Goal: Task Accomplishment & Management: Complete application form

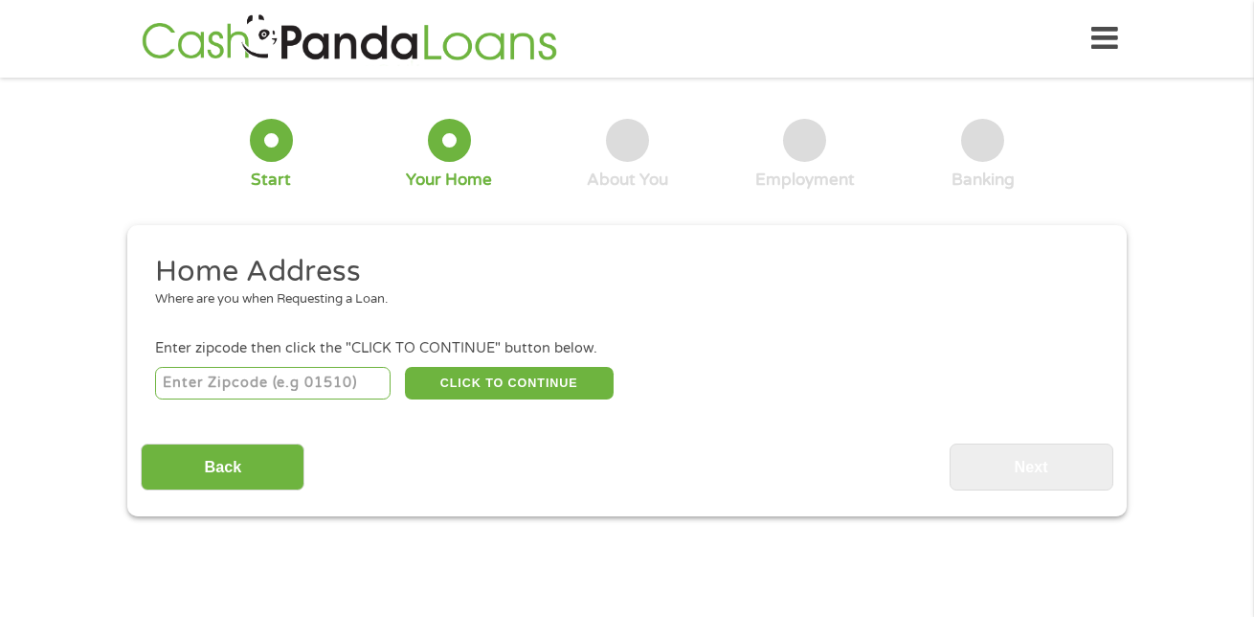
click at [212, 385] on input "number" at bounding box center [273, 383] width 237 height 33
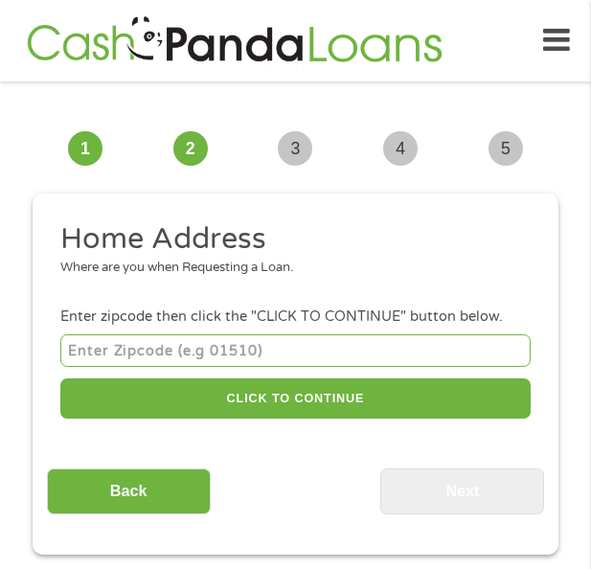
click at [189, 339] on input "number" at bounding box center [295, 350] width 470 height 32
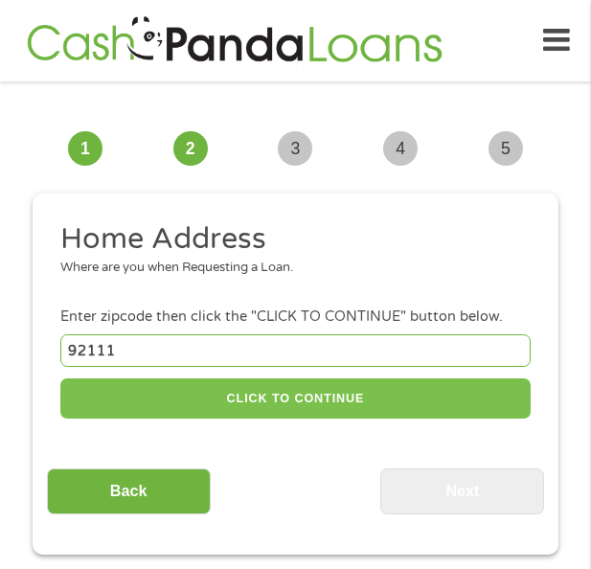
type input "92111"
click at [202, 405] on button "CLICK TO CONTINUE" at bounding box center [295, 398] width 470 height 41
type input "92111"
type input "[GEOGRAPHIC_DATA]"
select select "[US_STATE]"
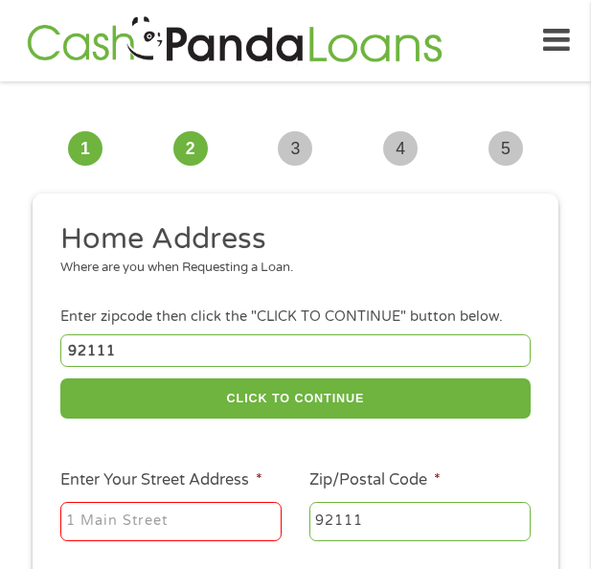
click at [175, 514] on input "Enter Your Street Address *" at bounding box center [170, 522] width 221 height 40
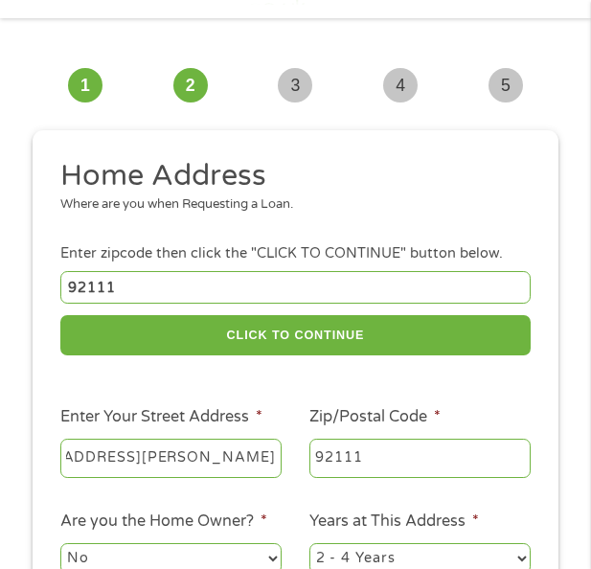
scroll to position [96, 0]
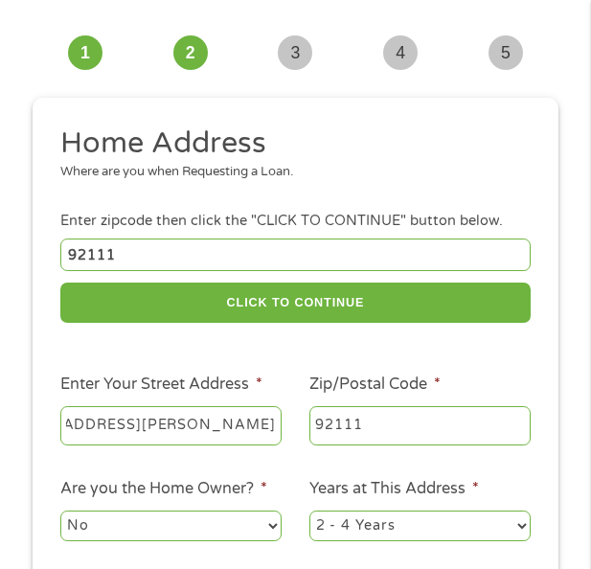
type input "[STREET_ADDRESS][PERSON_NAME]"
click at [451, 351] on ul "Home Address Where are you when Requesting a Loan. Enter zipcode then click the…" at bounding box center [296, 411] width 498 height 574
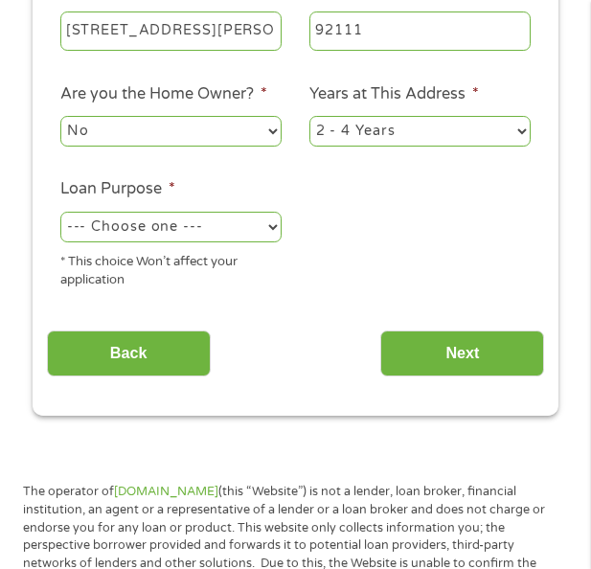
scroll to position [383, 0]
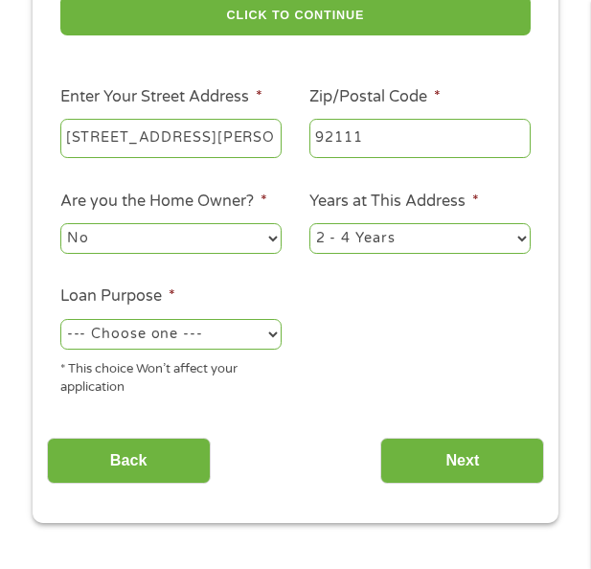
click at [217, 260] on ul "Home Address Where are you when Requesting a Loan. Enter zipcode then click the…" at bounding box center [296, 124] width 498 height 574
click at [259, 241] on select "No Yes" at bounding box center [170, 238] width 221 height 31
select select "yes"
click at [60, 223] on select "No Yes" at bounding box center [170, 238] width 221 height 31
click at [424, 229] on select "1 Year or less 1 - 2 Years 2 - 4 Years Over 4 Years" at bounding box center [419, 238] width 221 height 31
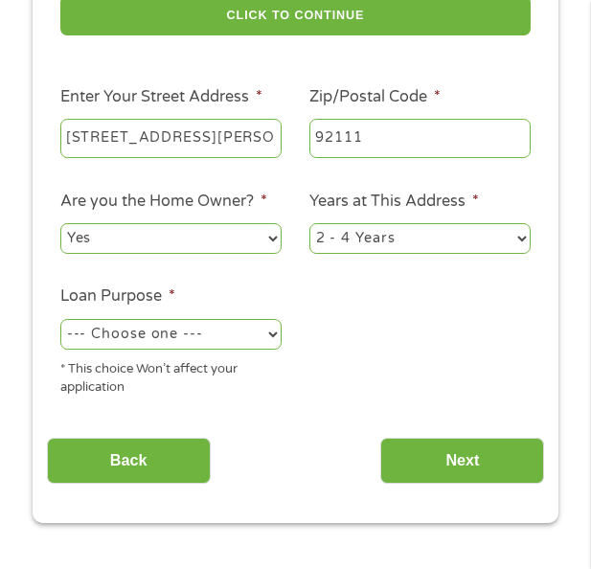
select select "60months"
click at [309, 223] on select "1 Year or less 1 - 2 Years 2 - 4 Years Over 4 Years" at bounding box center [419, 238] width 221 height 31
click at [206, 329] on select "--- Choose one --- Pay Bills Debt Consolidation Home Improvement Major Purchase…" at bounding box center [170, 334] width 221 height 31
select select "other"
click at [60, 319] on select "--- Choose one --- Pay Bills Debt Consolidation Home Improvement Major Purchase…" at bounding box center [170, 334] width 221 height 31
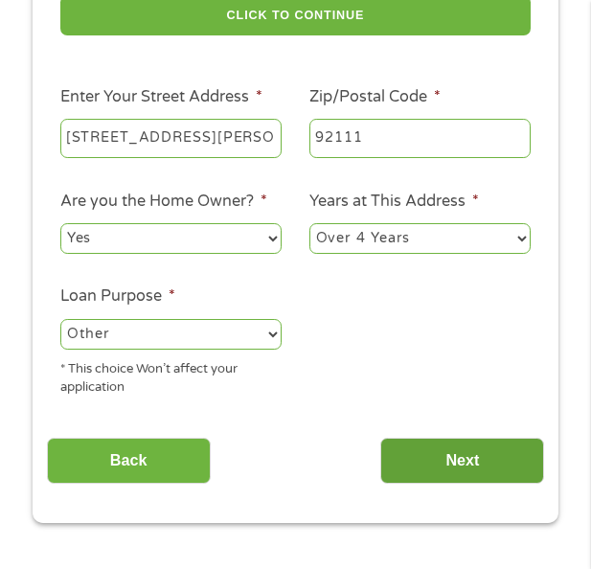
click at [417, 461] on input "Next" at bounding box center [462, 461] width 164 height 47
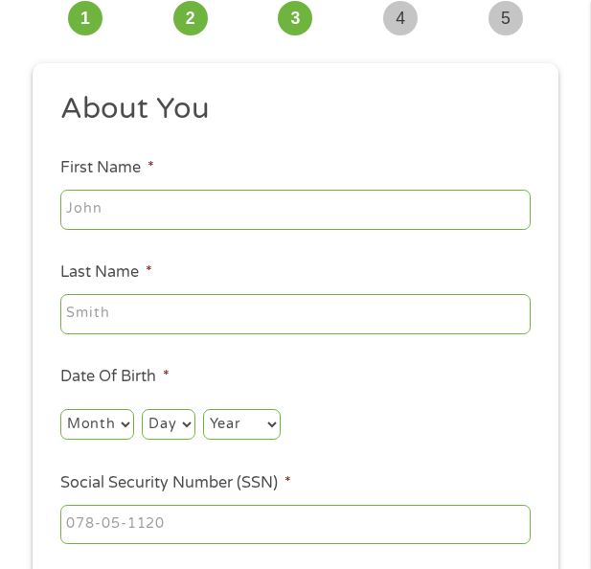
scroll to position [14, 0]
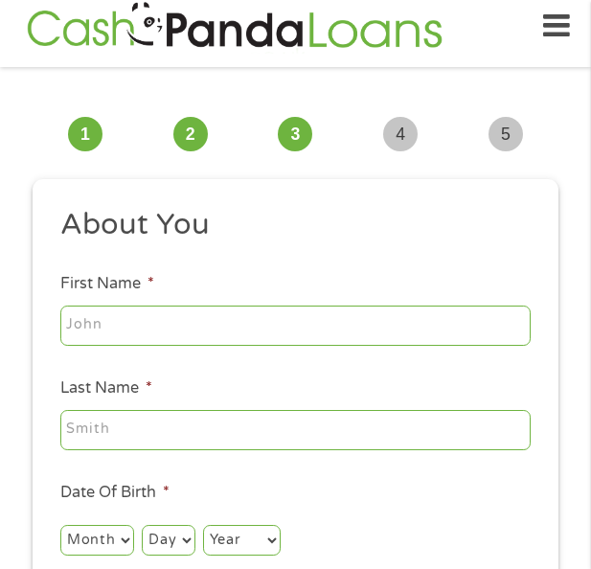
click at [192, 316] on input "First Name *" at bounding box center [295, 325] width 470 height 40
type input "[PERSON_NAME]"
click at [204, 408] on div at bounding box center [295, 429] width 470 height 47
click at [214, 436] on input "Last Name *" at bounding box center [295, 430] width 470 height 40
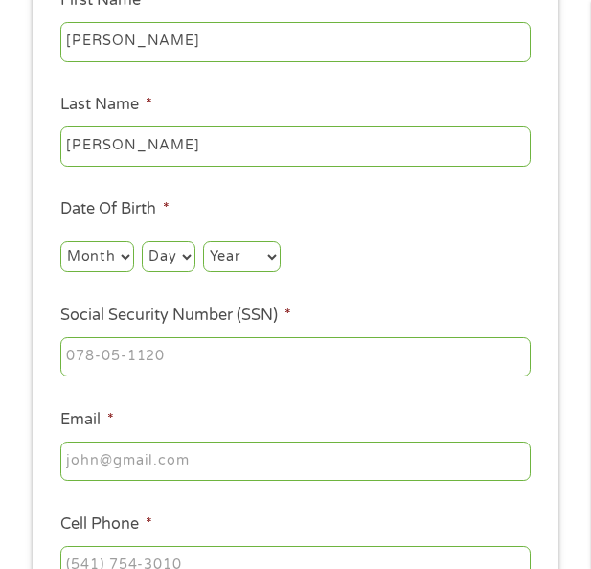
scroll to position [302, 0]
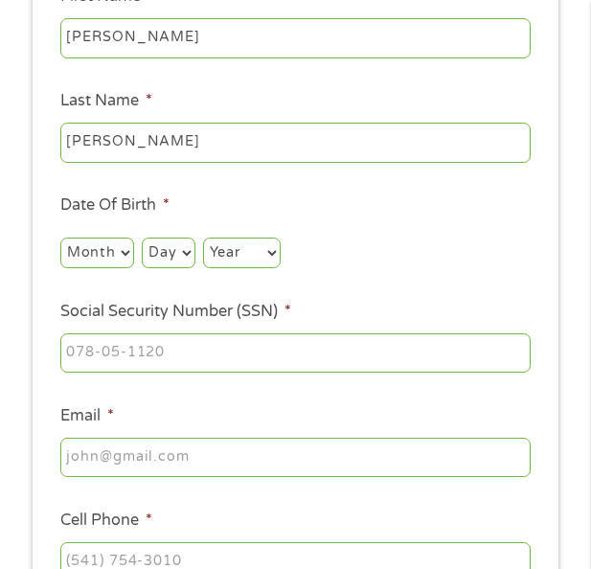
type input "[PERSON_NAME]"
click at [95, 254] on select "Month 1 2 3 4 5 6 7 8 9 10 11 12" at bounding box center [97, 252] width 74 height 31
select select "12"
click at [60, 237] on select "Month 1 2 3 4 5 6 7 8 9 10 11 12" at bounding box center [97, 252] width 74 height 31
click at [171, 257] on select "Day 1 2 3 4 5 6 7 8 9 10 11 12 13 14 15 16 17 18 19 20 21 22 23 24 25 26 27 28 …" at bounding box center [168, 252] width 53 height 31
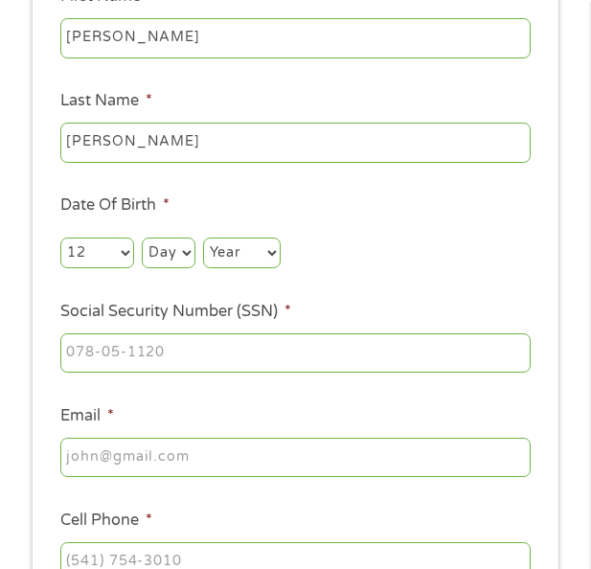
select select "16"
click at [142, 237] on select "Day 1 2 3 4 5 6 7 8 9 10 11 12 13 14 15 16 17 18 19 20 21 22 23 24 25 26 27 28 …" at bounding box center [168, 252] width 53 height 31
click at [237, 262] on select "Year [DATE] 2006 2005 2004 2003 2002 2001 2000 1999 1998 1997 1996 1995 1994 19…" at bounding box center [242, 252] width 78 height 31
select select "1974"
click at [203, 237] on select "Year [DATE] 2006 2005 2004 2003 2002 2001 2000 1999 1998 1997 1996 1995 1994 19…" at bounding box center [242, 252] width 78 height 31
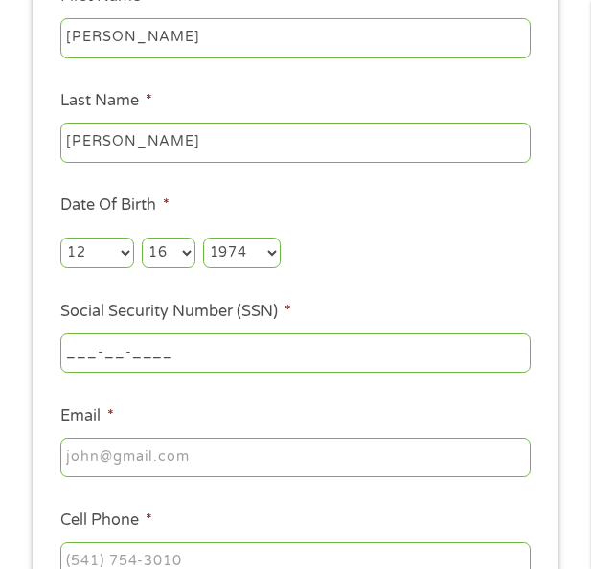
click at [222, 352] on input "___-__-____" at bounding box center [295, 353] width 470 height 40
type input "626-56-7622"
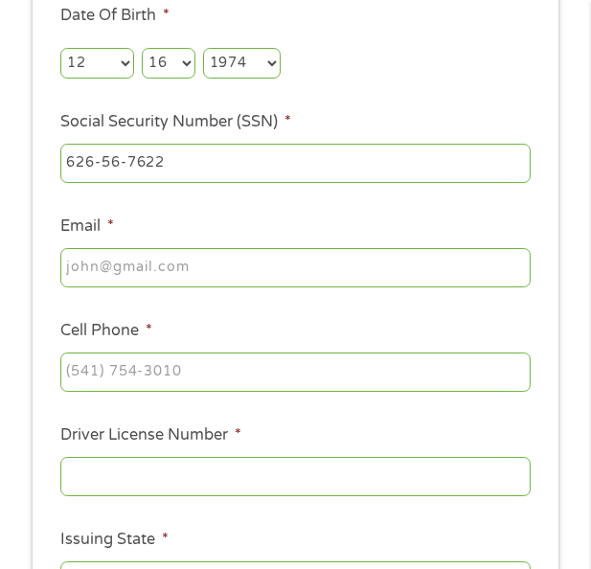
scroll to position [493, 0]
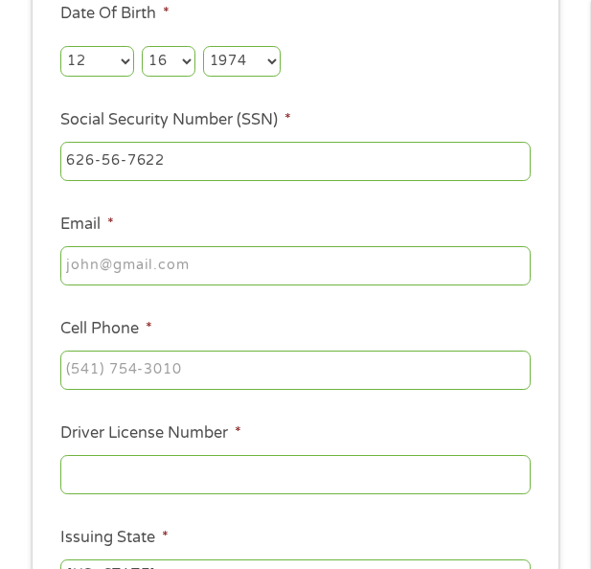
click at [166, 264] on input "Email *" at bounding box center [295, 266] width 470 height 40
type input "[EMAIL_ADDRESS][DOMAIN_NAME]"
click at [178, 393] on div at bounding box center [295, 370] width 470 height 47
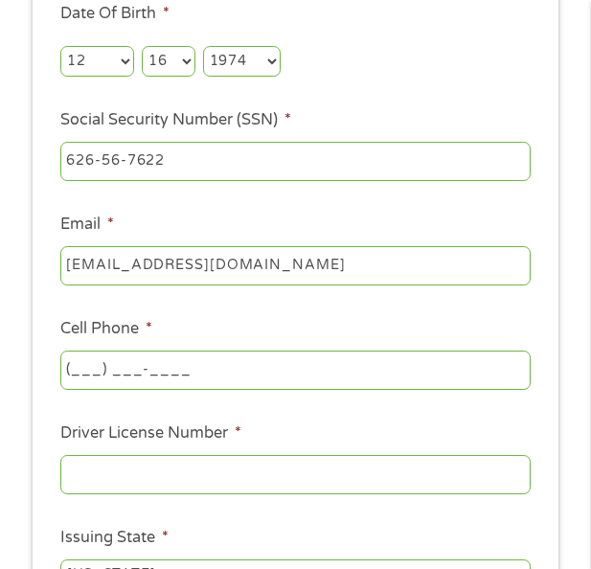
click at [181, 382] on input "(___) ___-____" at bounding box center [295, 370] width 470 height 40
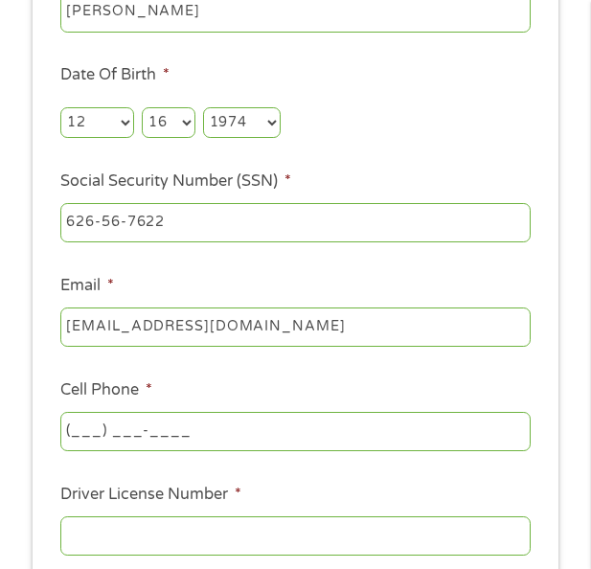
scroll to position [397, 0]
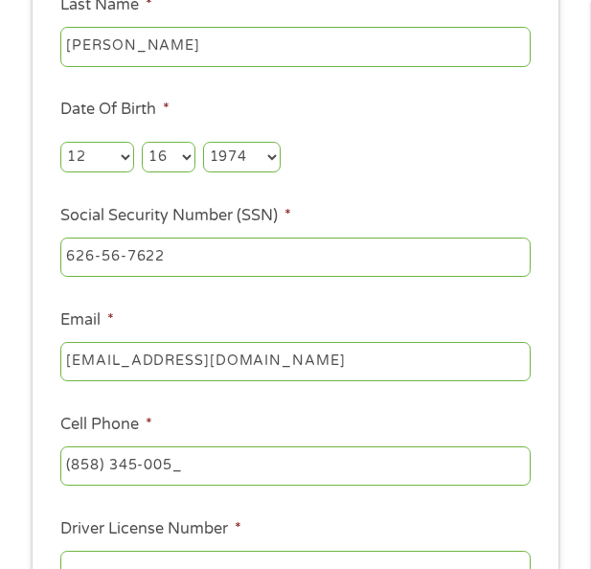
type input "[PHONE_NUMBER]"
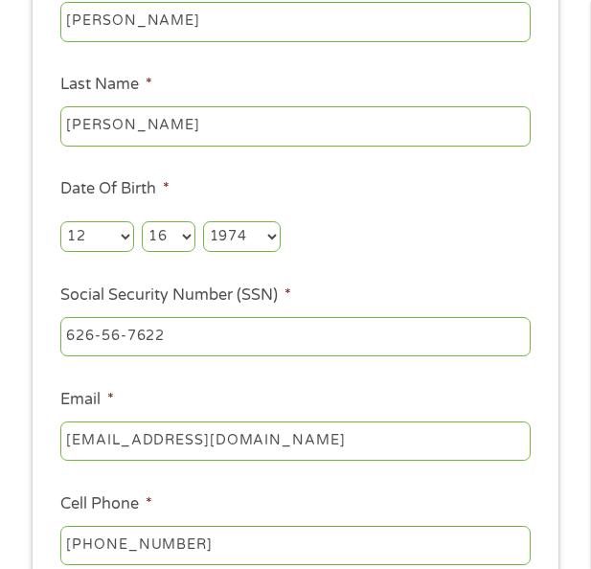
scroll to position [302, 0]
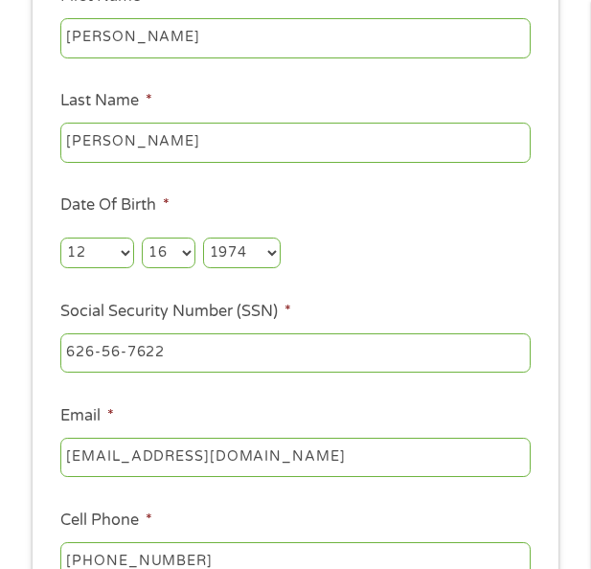
click at [227, 374] on div "626-56-7622" at bounding box center [295, 352] width 470 height 47
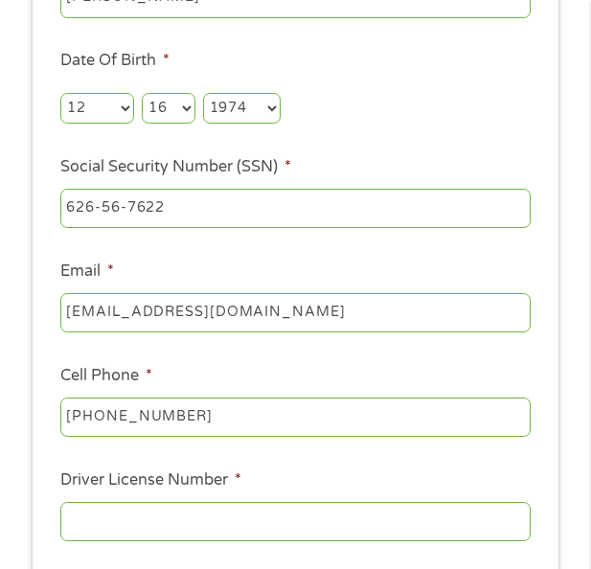
scroll to position [493, 0]
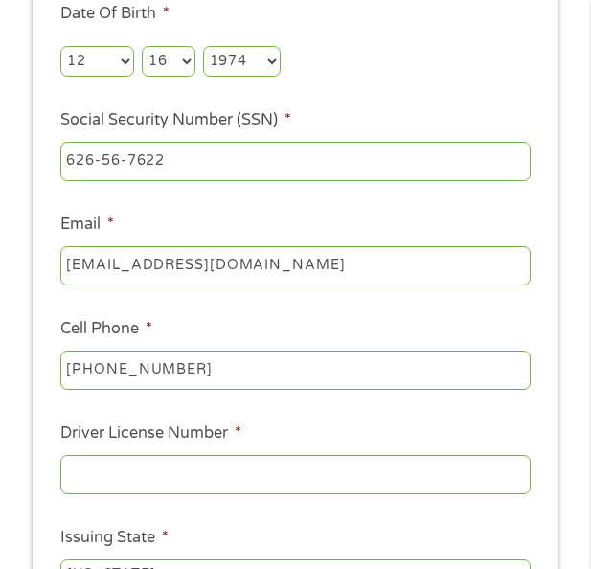
click at [150, 465] on input "Driver License Number *" at bounding box center [295, 475] width 470 height 40
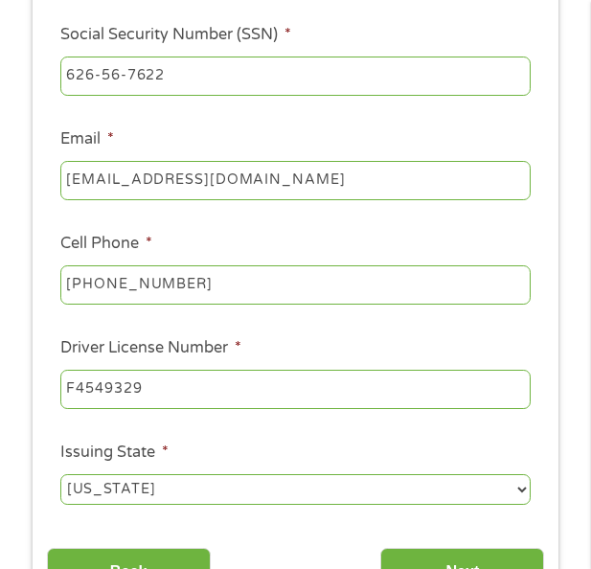
scroll to position [685, 0]
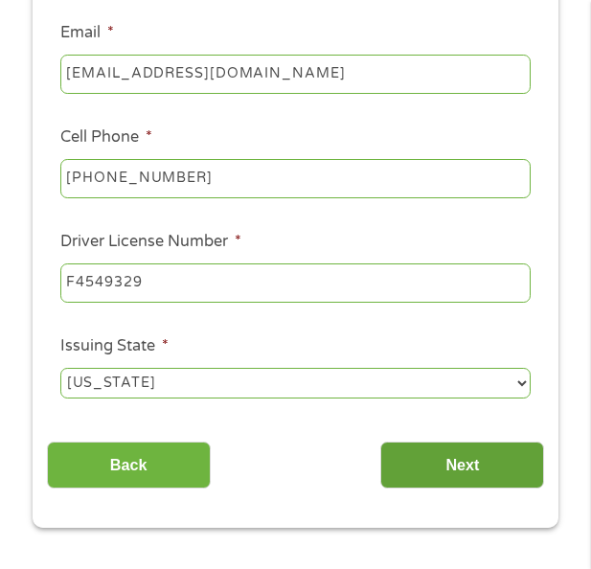
type input "F4549329"
click at [404, 460] on input "Next" at bounding box center [462, 464] width 164 height 47
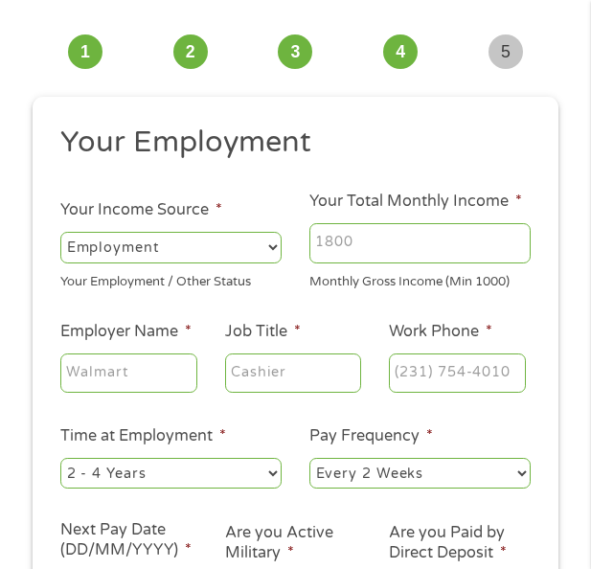
scroll to position [14, 0]
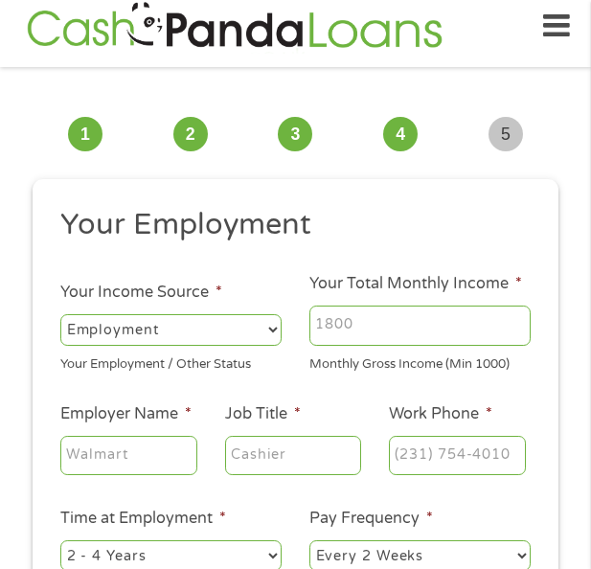
click at [346, 321] on input "Your Total Monthly Income *" at bounding box center [419, 325] width 221 height 40
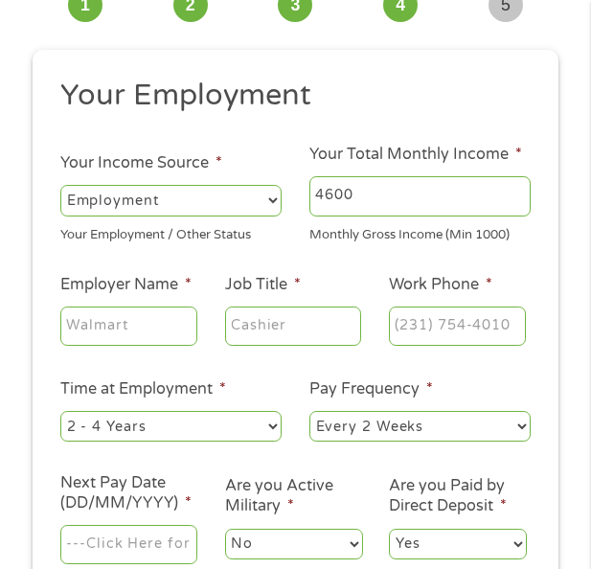
scroll to position [110, 0]
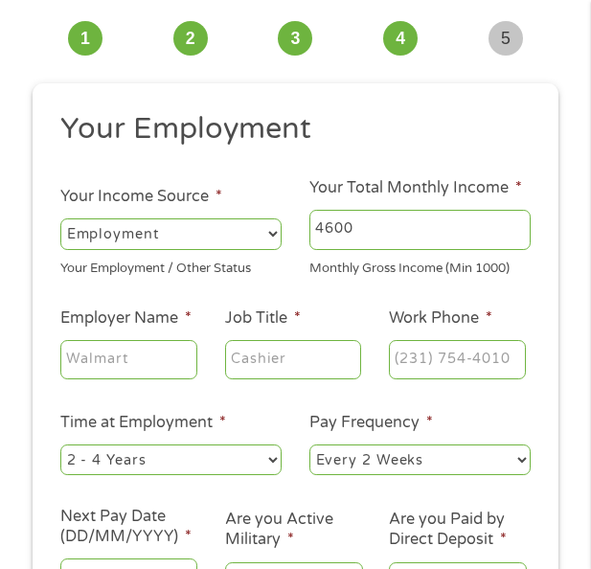
type input "4600"
click at [147, 353] on input "Employer Name *" at bounding box center [128, 360] width 137 height 40
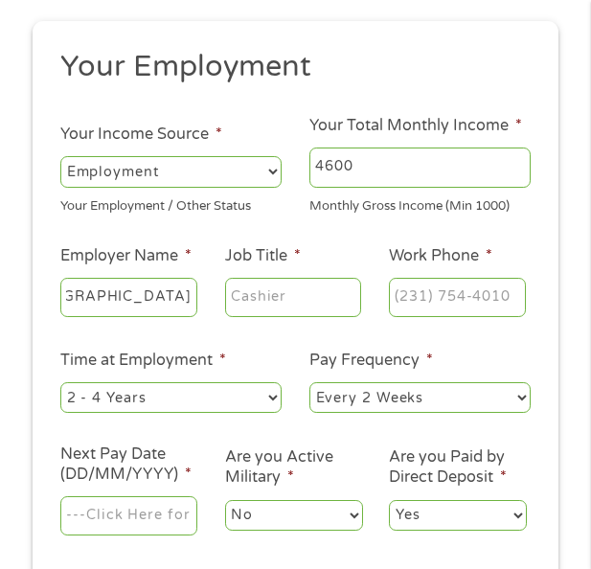
scroll to position [206, 0]
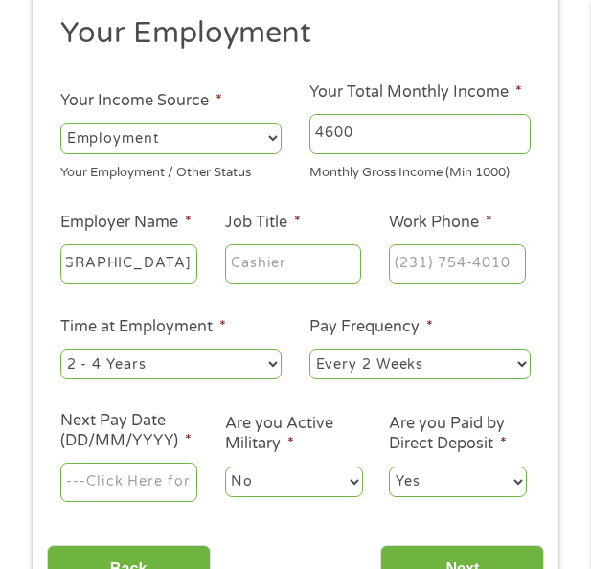
type input "[GEOGRAPHIC_DATA]"
click at [305, 256] on input "Job Title *" at bounding box center [293, 264] width 137 height 40
type input "TEACHER"
click at [452, 259] on input "(___) ___-____" at bounding box center [457, 264] width 137 height 40
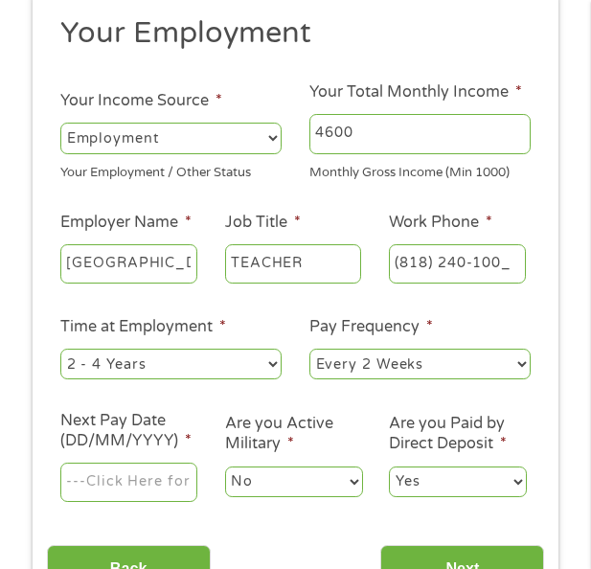
type input "[PHONE_NUMBER]"
click at [526, 188] on ul "Your Employment Your Income Source * --- Choose one --- Employment [DEMOGRAPHIC…" at bounding box center [296, 266] width 498 height 505
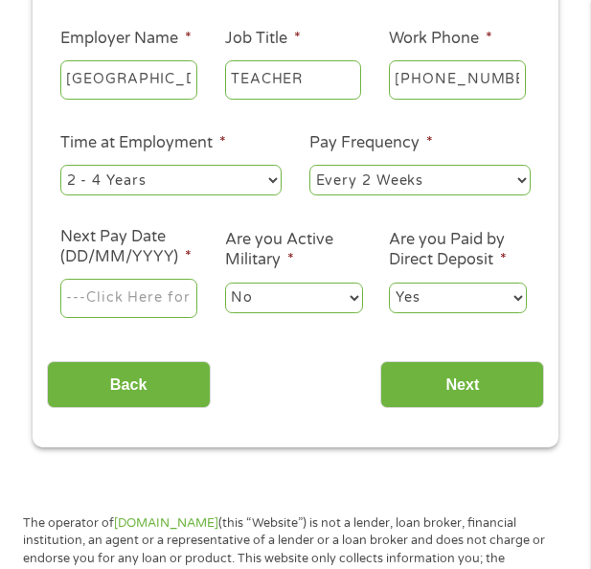
scroll to position [397, 0]
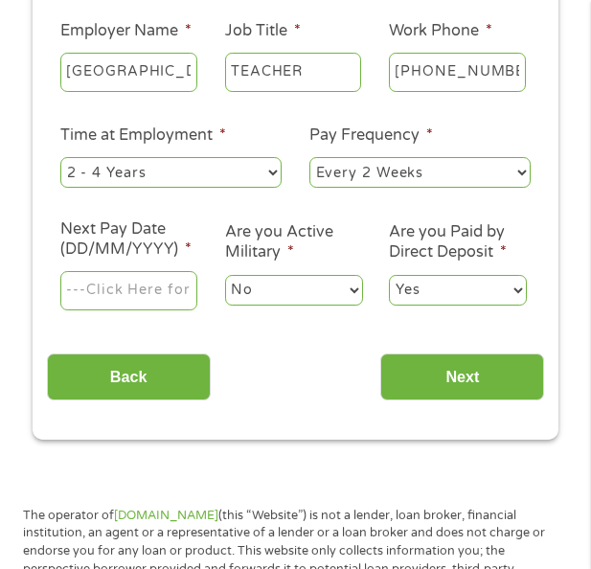
click at [149, 184] on select "--- Choose one --- 1 Year or less 1 - 2 Years 2 - 4 Years Over 4 Years" at bounding box center [170, 172] width 221 height 31
select select "60months"
click at [60, 157] on select "--- Choose one --- 1 Year or less 1 - 2 Years 2 - 4 Years Over 4 Years" at bounding box center [170, 172] width 221 height 31
click at [361, 170] on select "--- Choose one --- Every 2 Weeks Every Week Monthly Semi-Monthly" at bounding box center [419, 172] width 221 height 31
select select "weekly"
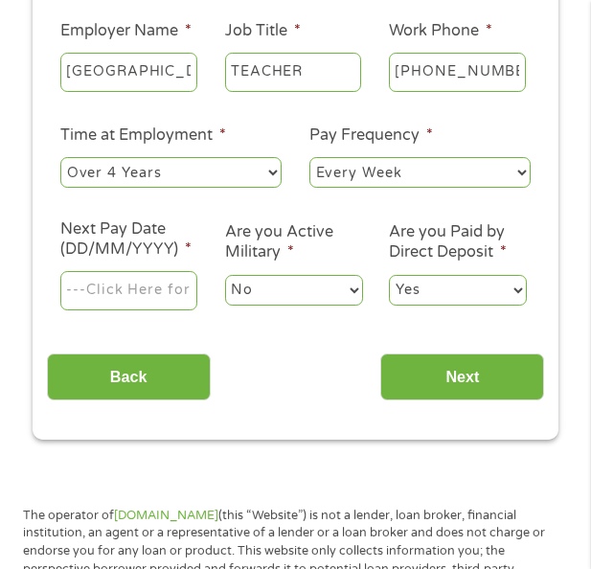
click at [309, 157] on select "--- Choose one --- Every 2 Weeks Every Week Monthly Semi-Monthly" at bounding box center [419, 172] width 221 height 31
click at [239, 287] on select "No Yes" at bounding box center [294, 290] width 138 height 31
click at [343, 190] on div "--- Choose one --- Every 2 Weeks Every Week Monthly Semi-Monthly" at bounding box center [419, 172] width 221 height 38
click at [152, 298] on input "Next Pay Date (DD/MM/YYYY) *" at bounding box center [128, 291] width 137 height 40
click at [155, 282] on input "Next Pay Date (DD/MM/YYYY) *" at bounding box center [128, 291] width 137 height 40
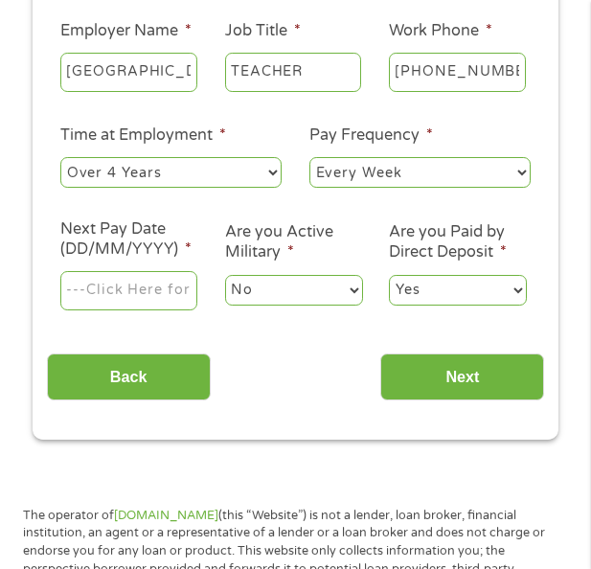
click at [155, 282] on input "Next Pay Date (DD/MM/YYYY) *" at bounding box center [128, 291] width 137 height 40
click at [122, 296] on input "Next Pay Date (DD/MM/YYYY) *" at bounding box center [128, 291] width 137 height 40
click at [181, 284] on input "Next Pay Date (DD/MM/YYYY) *" at bounding box center [128, 291] width 137 height 40
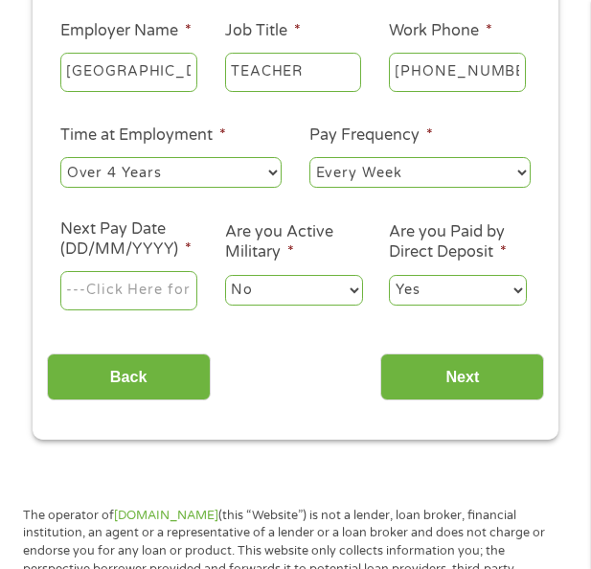
click at [144, 302] on input "Next Pay Date (DD/MM/YYYY) *" at bounding box center [128, 291] width 137 height 40
click at [124, 288] on input "Next Pay Date (DD/MM/YYYY) *" at bounding box center [128, 291] width 137 height 40
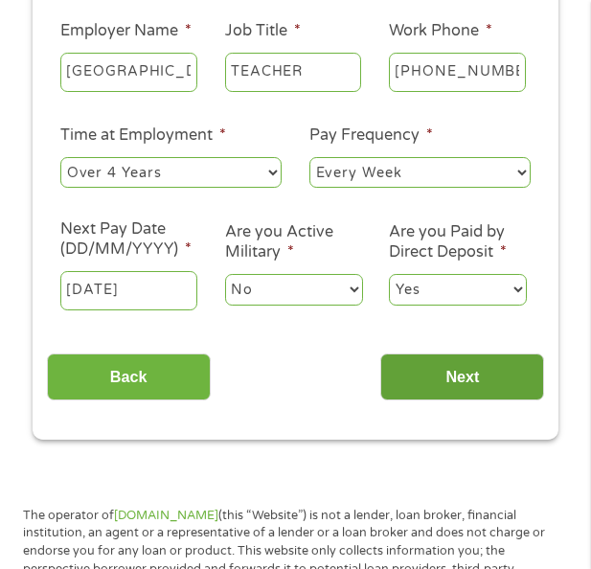
type input "[DATE]"
click at [456, 390] on input "Next" at bounding box center [462, 376] width 164 height 47
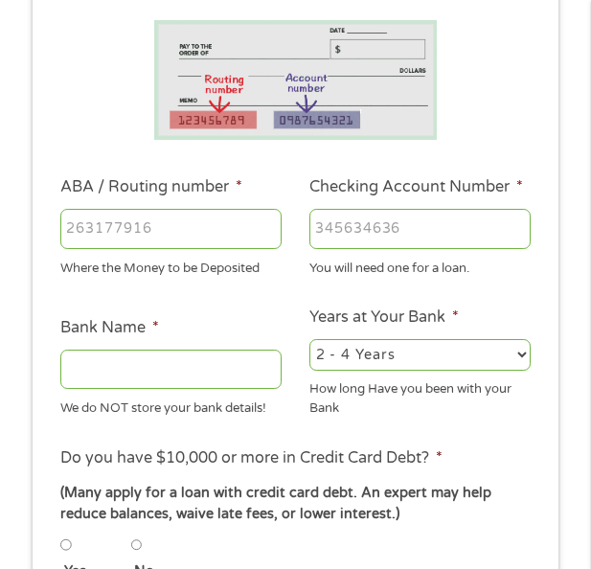
scroll to position [302, 0]
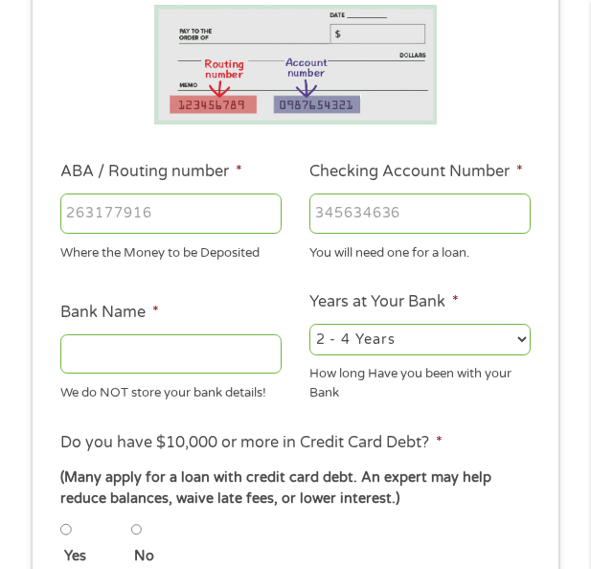
click at [184, 224] on input "ABA / Routing number *" at bounding box center [170, 213] width 221 height 40
type input "267084199"
click at [180, 275] on ul "Bank Information Where do you want the funds deposited? ABA / Routing number * …" at bounding box center [296, 465] width 498 height 1093
type input "PNC BANK NA"
click at [395, 210] on input "Checking Account Number *" at bounding box center [419, 213] width 221 height 40
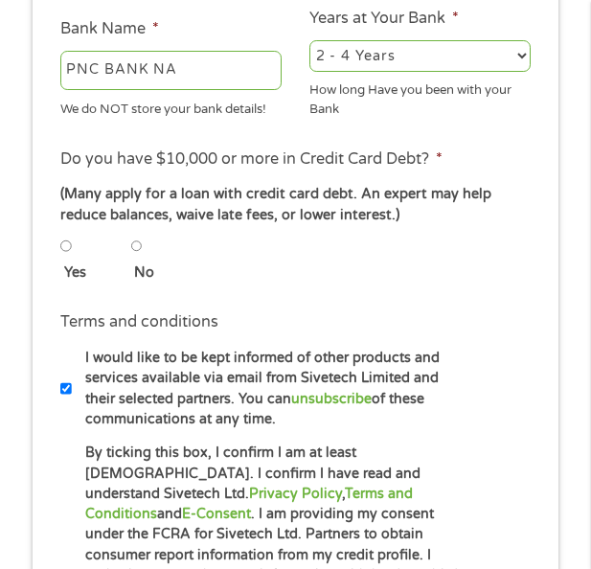
scroll to position [589, 0]
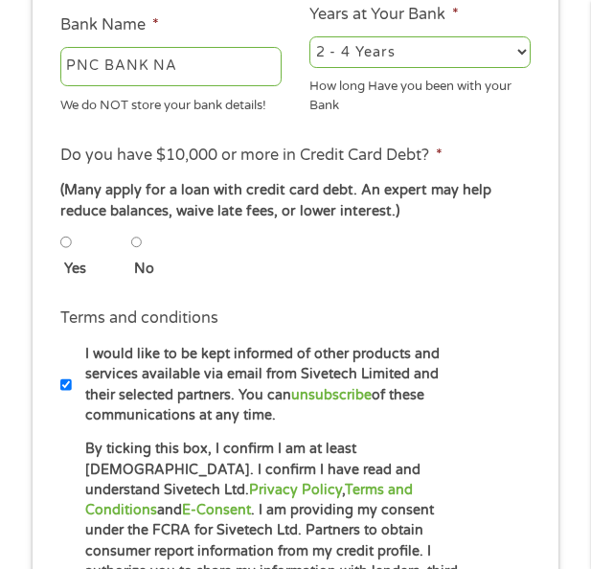
type input "004762152818"
click at [133, 250] on input "No" at bounding box center [136, 242] width 11 height 23
radio input "true"
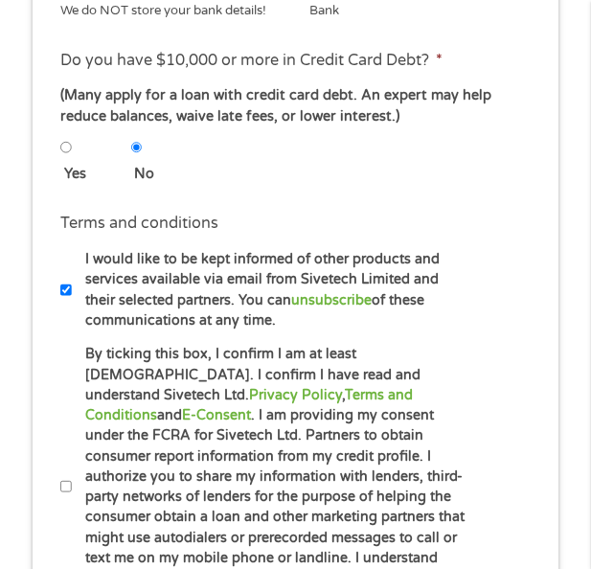
scroll to position [876, 0]
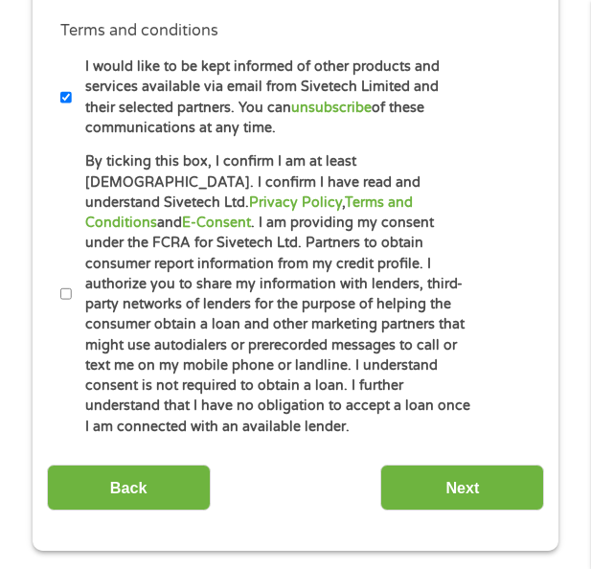
click at [65, 293] on input "By ticking this box, I confirm I am at least [DEMOGRAPHIC_DATA]. I confirm I ha…" at bounding box center [65, 293] width 11 height 23
checkbox input "true"
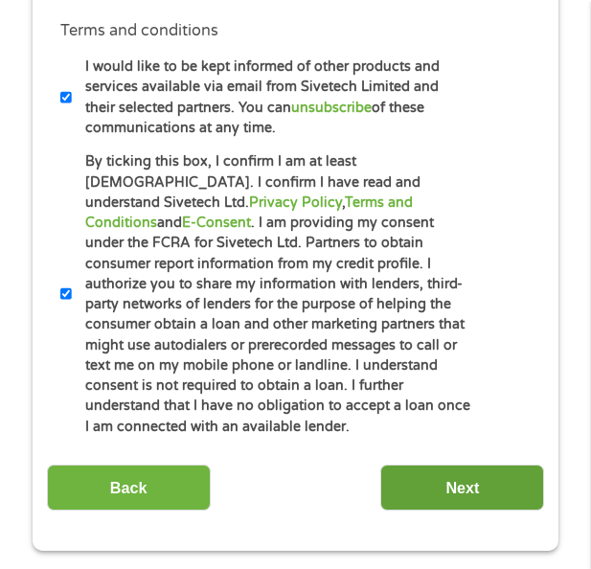
click at [441, 474] on input "Next" at bounding box center [462, 487] width 164 height 47
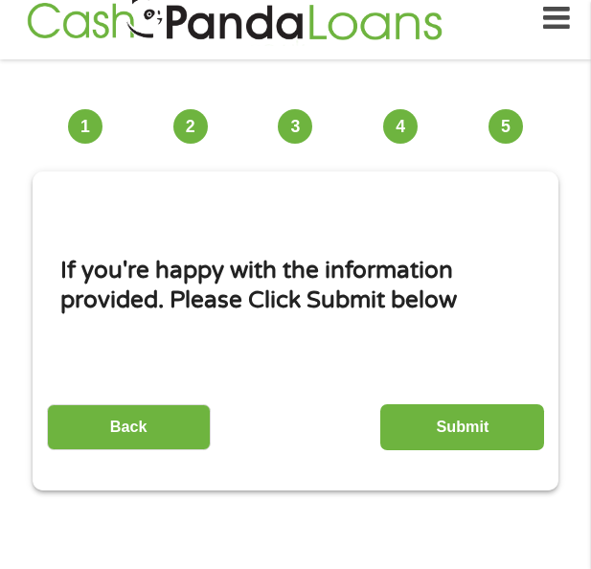
scroll to position [14, 0]
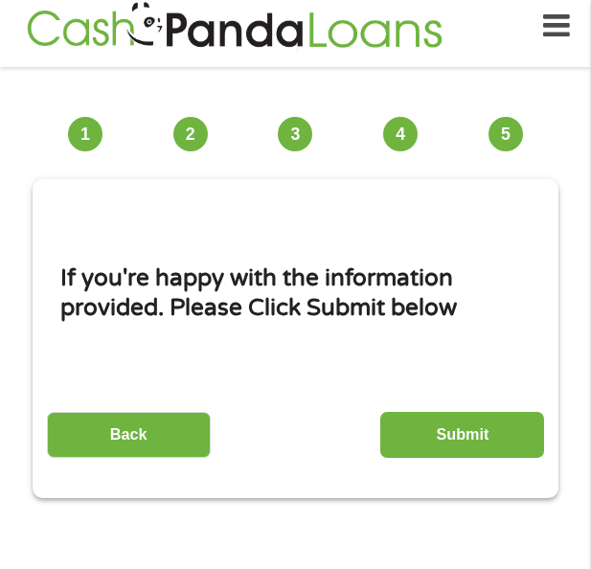
click at [440, 439] on input "Submit" at bounding box center [462, 435] width 164 height 47
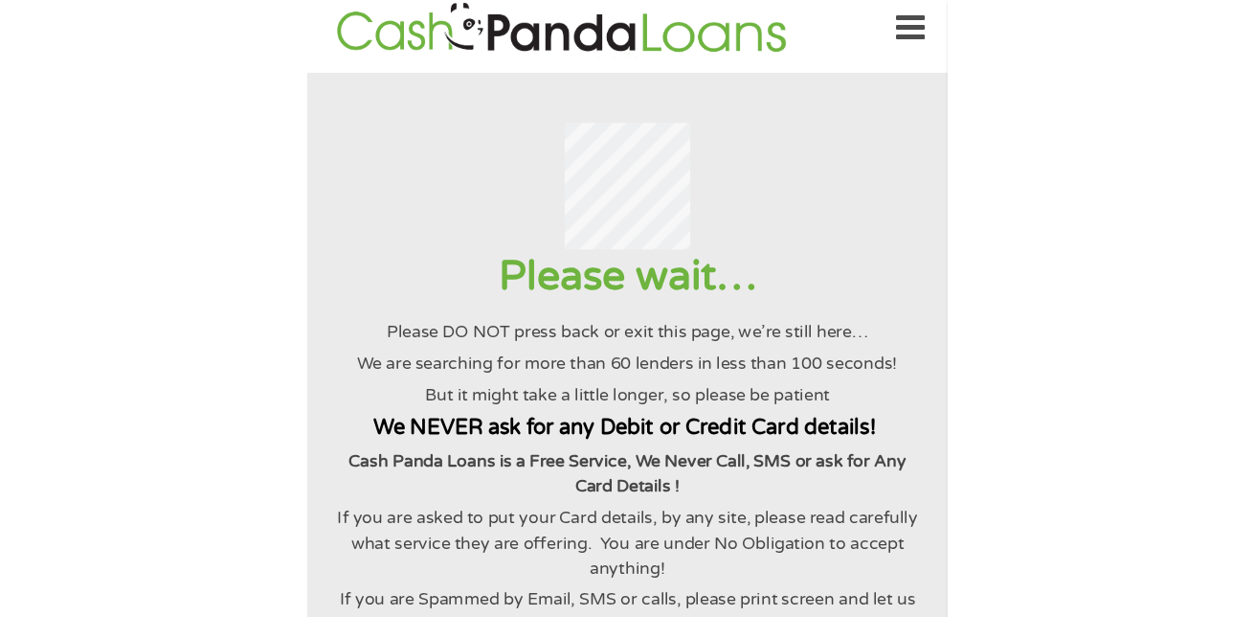
scroll to position [0, 0]
